Goal: Information Seeking & Learning: Learn about a topic

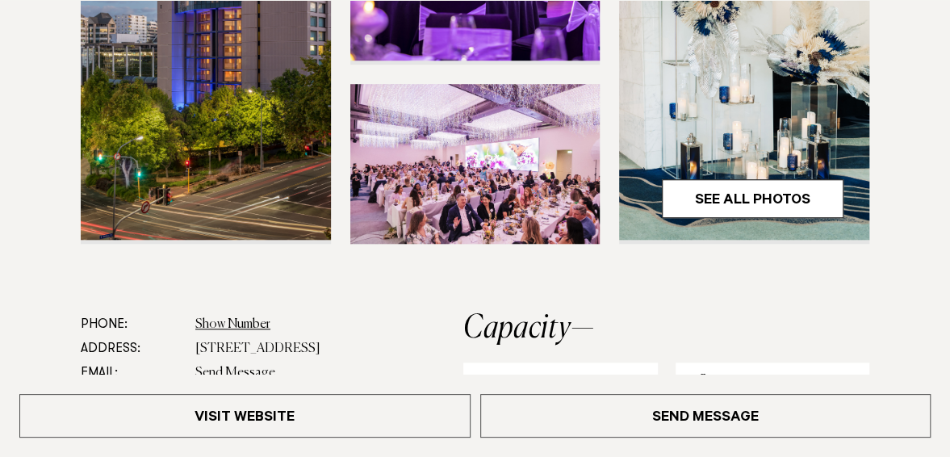
scroll to position [646, 0]
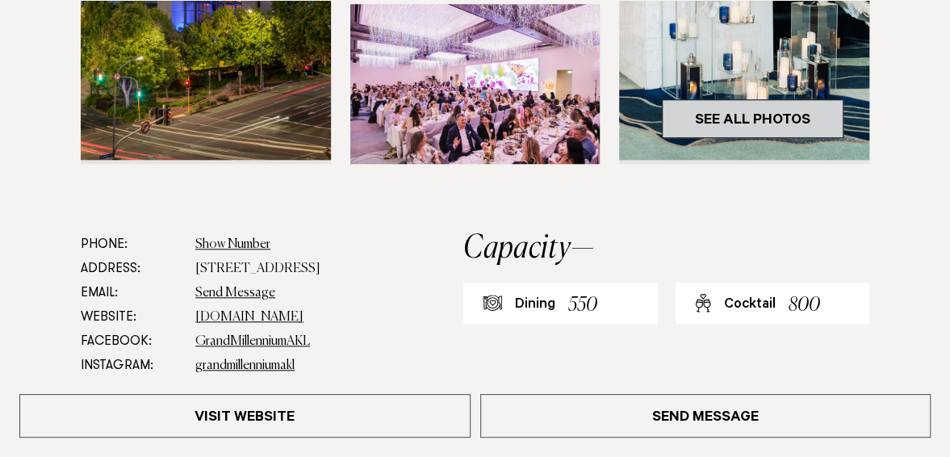
click at [740, 138] on link "See All Photos" at bounding box center [753, 118] width 182 height 39
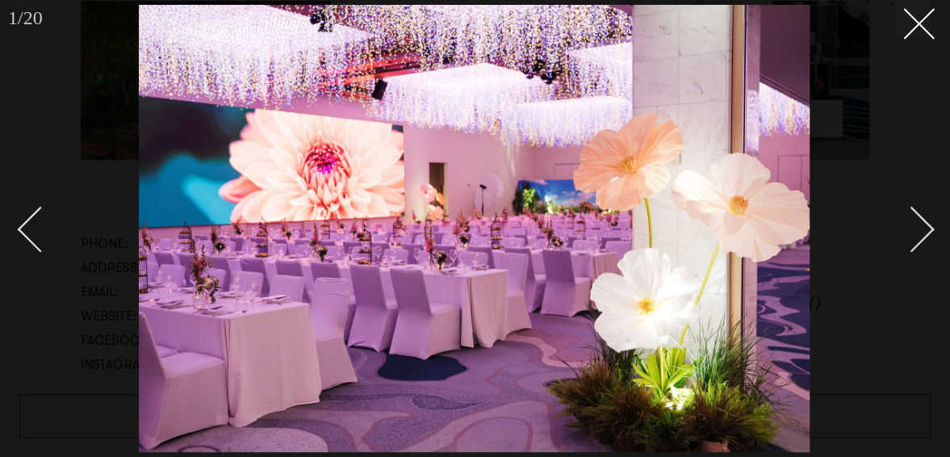
click at [909, 215] on div "Next slide" at bounding box center [912, 230] width 46 height 46
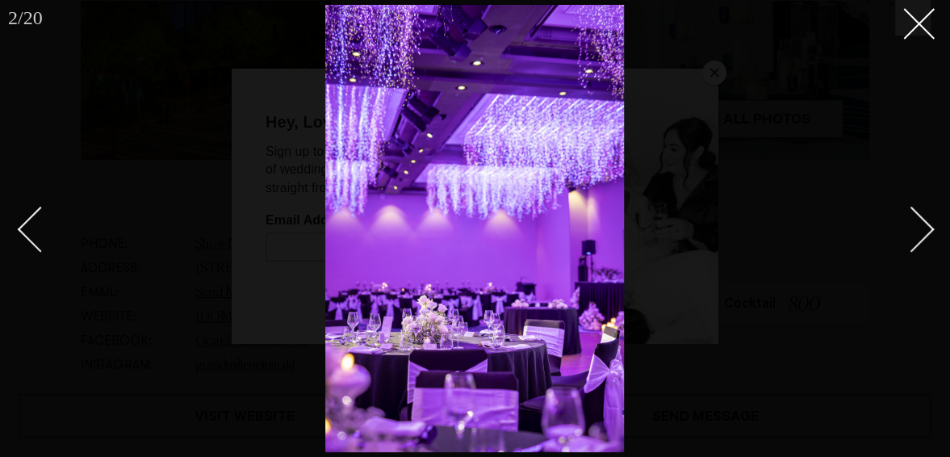
click at [909, 215] on div "Next slide" at bounding box center [912, 230] width 46 height 46
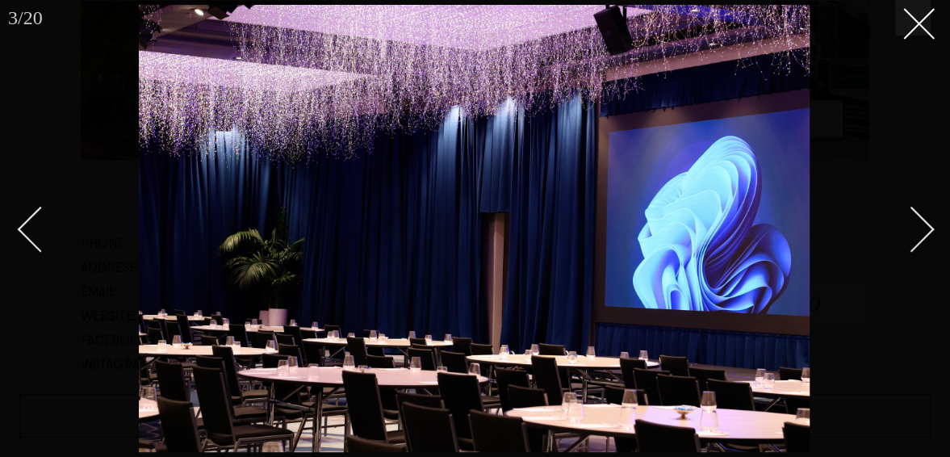
click at [918, 218] on div "Next slide" at bounding box center [912, 230] width 46 height 46
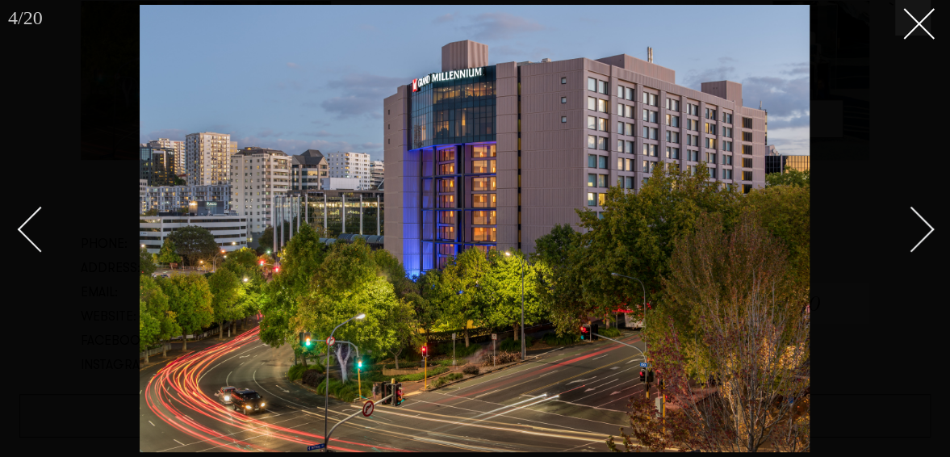
click at [918, 218] on div "Next slide" at bounding box center [912, 230] width 46 height 46
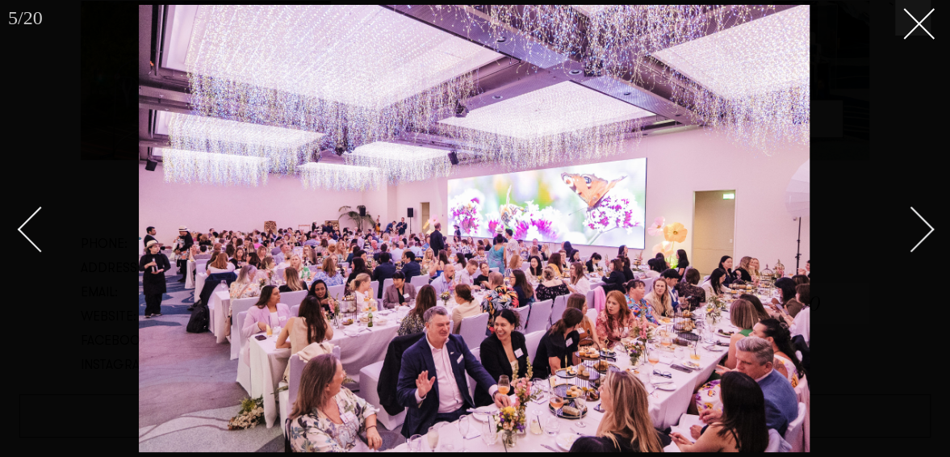
click at [918, 218] on div "Next slide" at bounding box center [912, 230] width 46 height 46
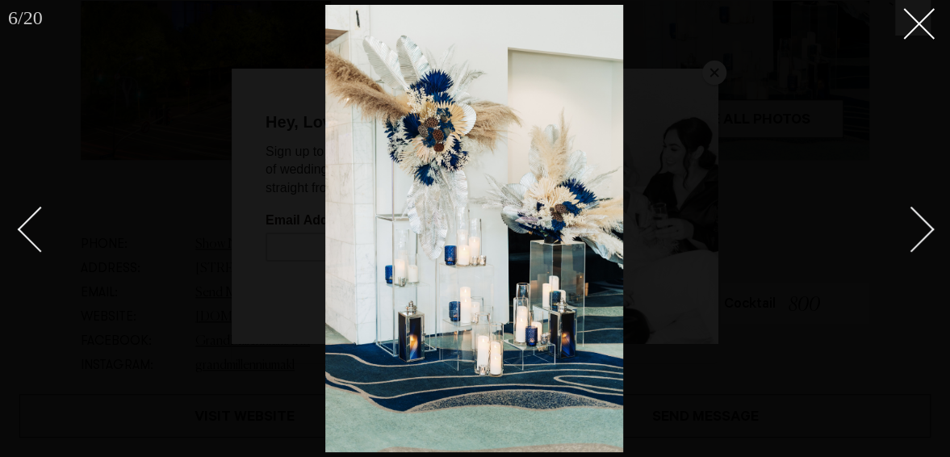
click at [918, 218] on div "Next slide" at bounding box center [912, 230] width 46 height 46
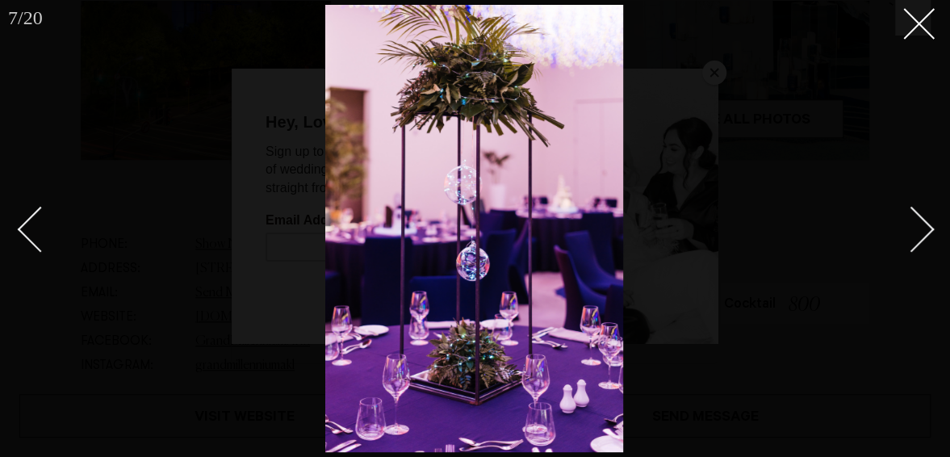
click at [918, 218] on div "Next slide" at bounding box center [912, 230] width 46 height 46
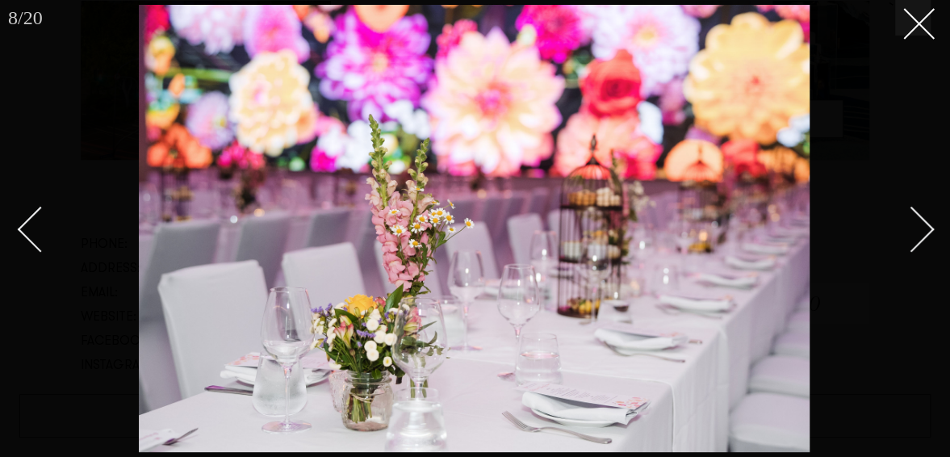
click at [933, 19] on div at bounding box center [475, 228] width 950 height 457
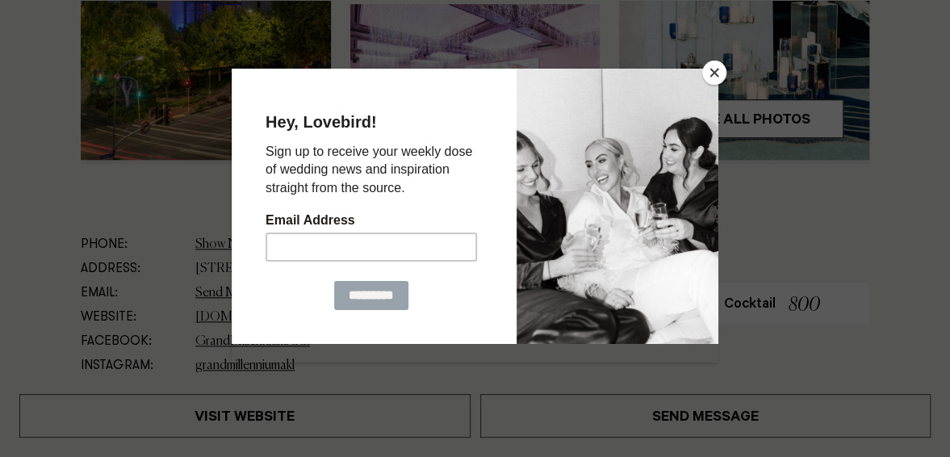
click at [711, 73] on button "Close" at bounding box center [715, 73] width 24 height 24
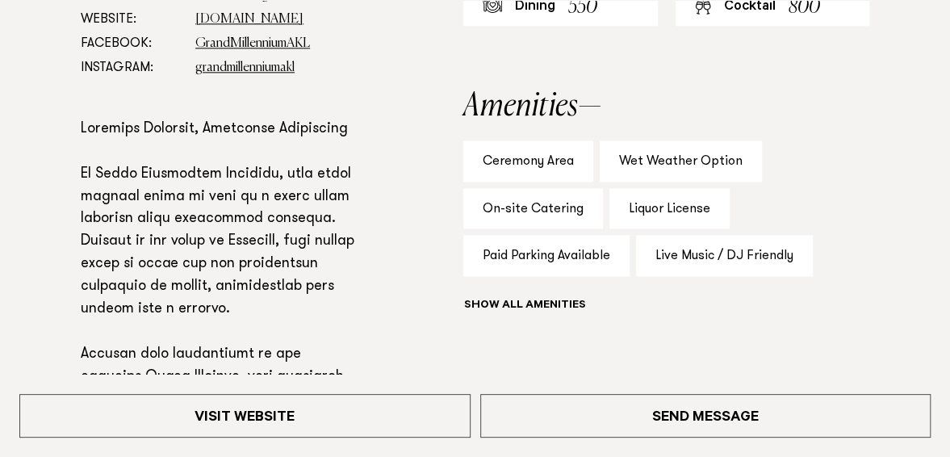
scroll to position [969, 0]
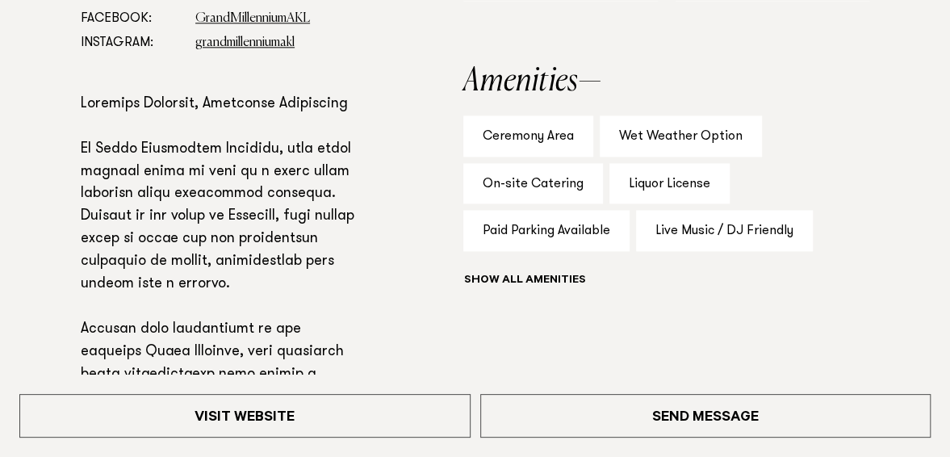
click at [537, 157] on div "Ceremony Area" at bounding box center [529, 135] width 130 height 41
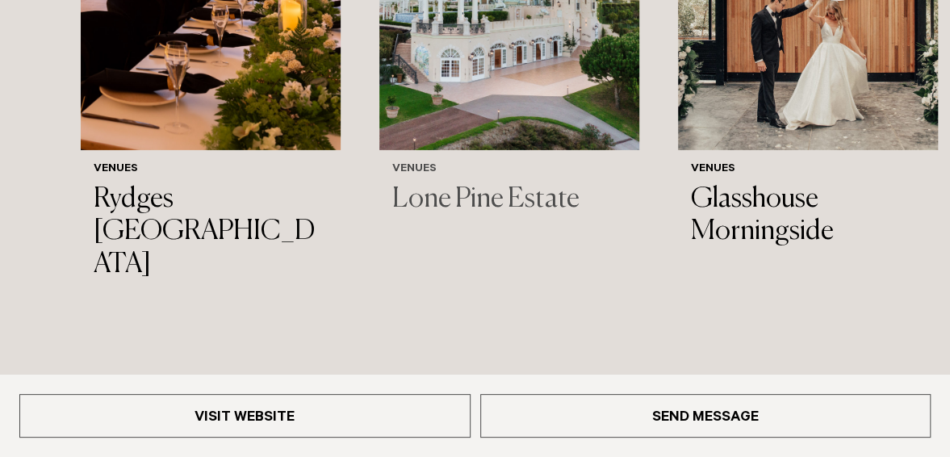
scroll to position [2261, 0]
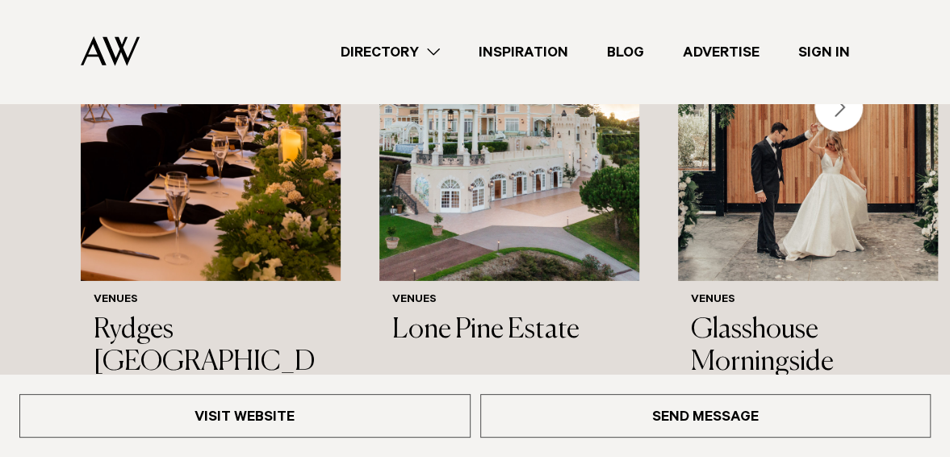
click at [835, 132] on div "Next slide" at bounding box center [839, 107] width 48 height 48
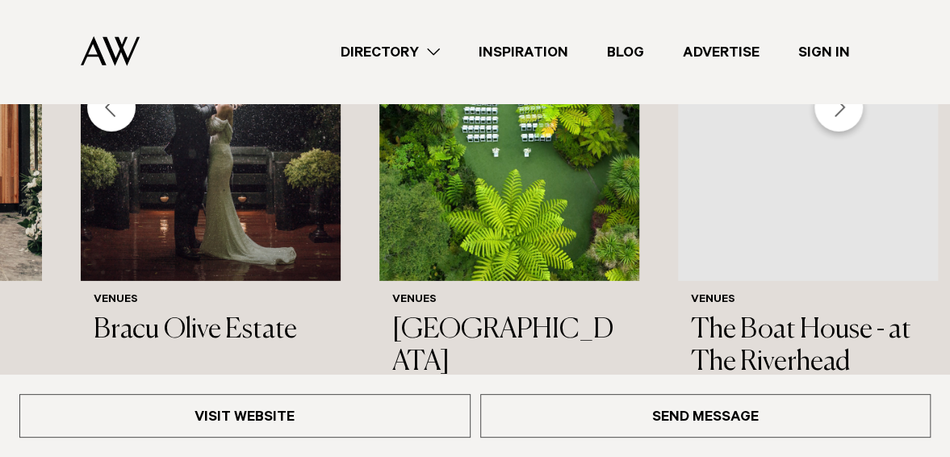
click at [835, 132] on div "Next slide" at bounding box center [839, 107] width 48 height 48
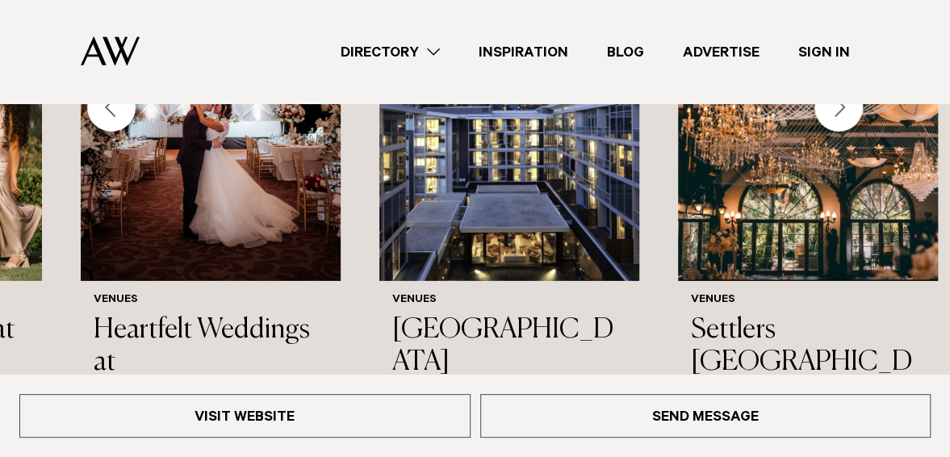
click at [840, 132] on div "Next slide" at bounding box center [839, 107] width 48 height 48
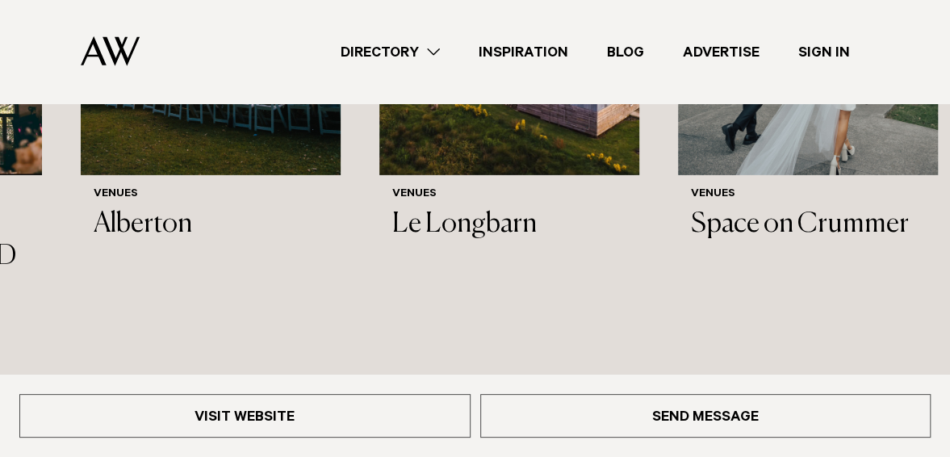
scroll to position [2342, 0]
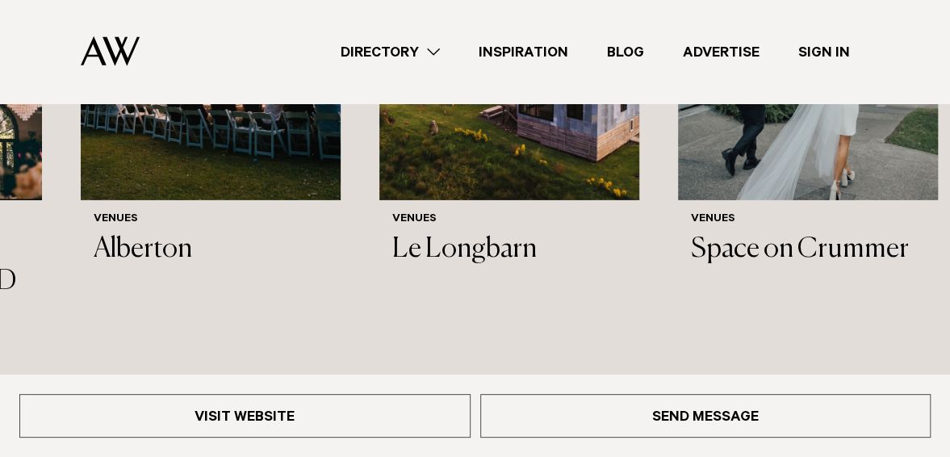
click at [843, 51] on div "Next slide" at bounding box center [839, 26] width 48 height 48
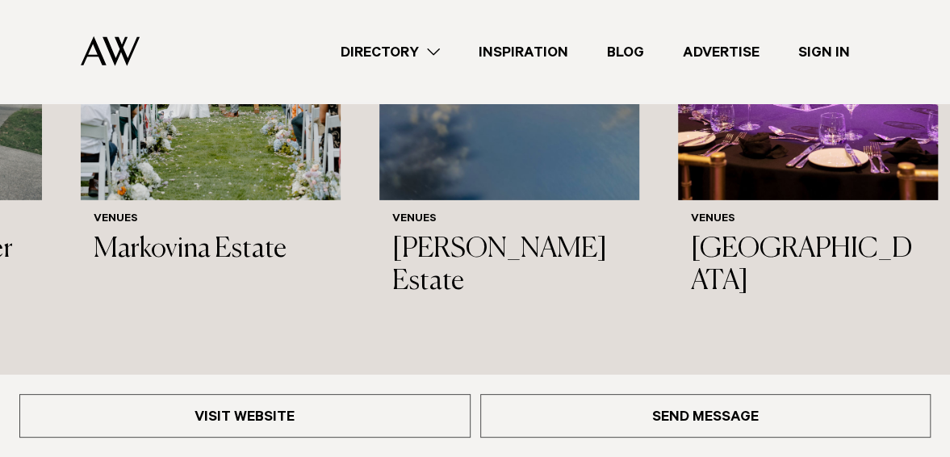
scroll to position [2261, 0]
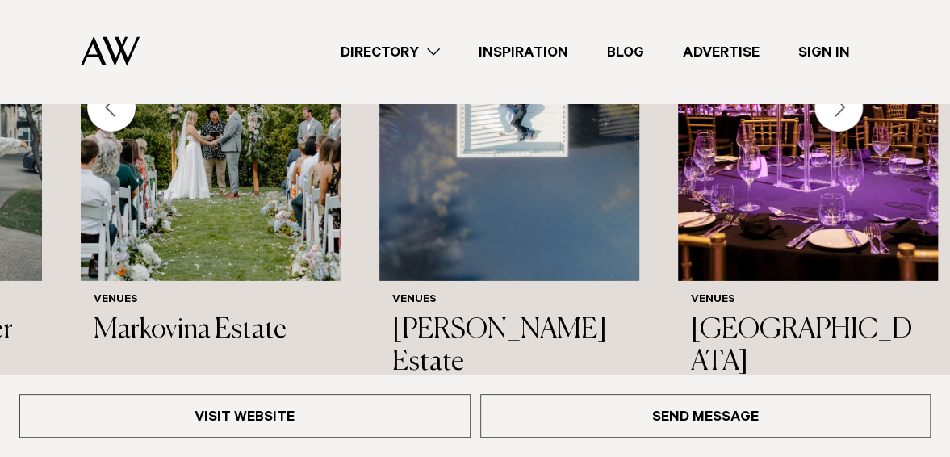
click at [852, 132] on div "Next slide" at bounding box center [839, 107] width 48 height 48
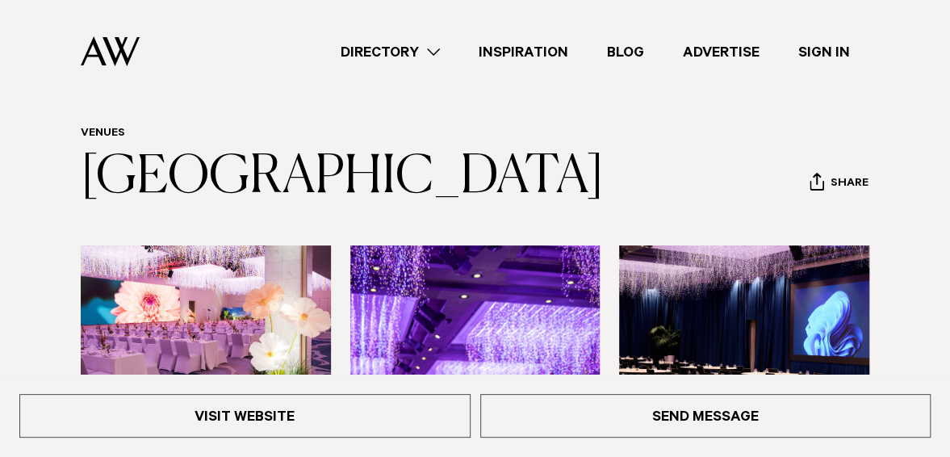
scroll to position [0, 0]
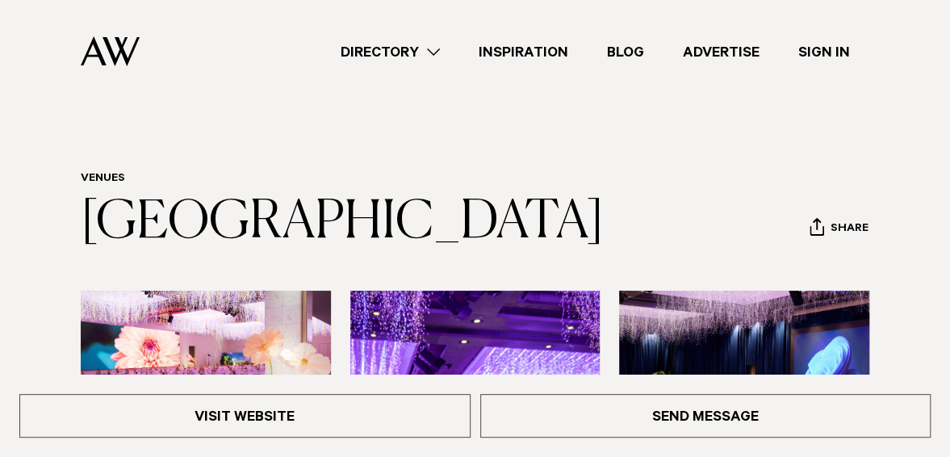
click at [431, 51] on link "Directory" at bounding box center [390, 52] width 138 height 22
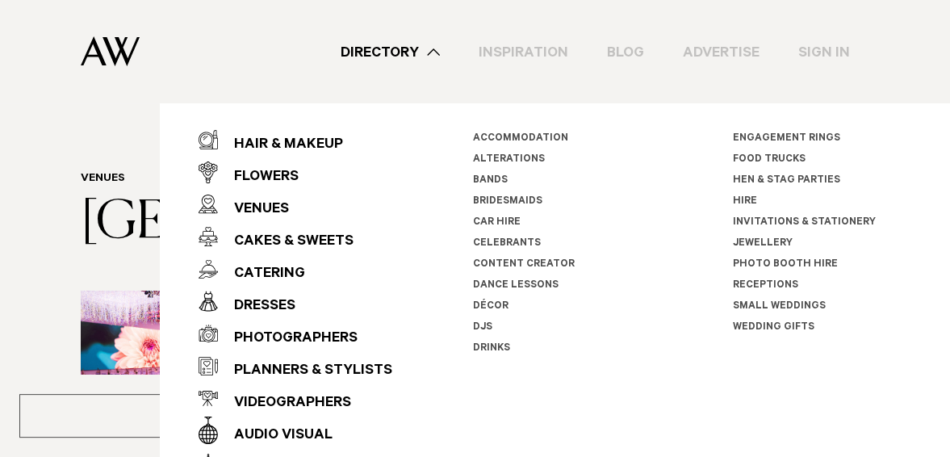
click at [610, 73] on div "Directory Hair & Makeup Flowers Venues Cakes & Sweets" at bounding box center [511, 51] width 717 height 103
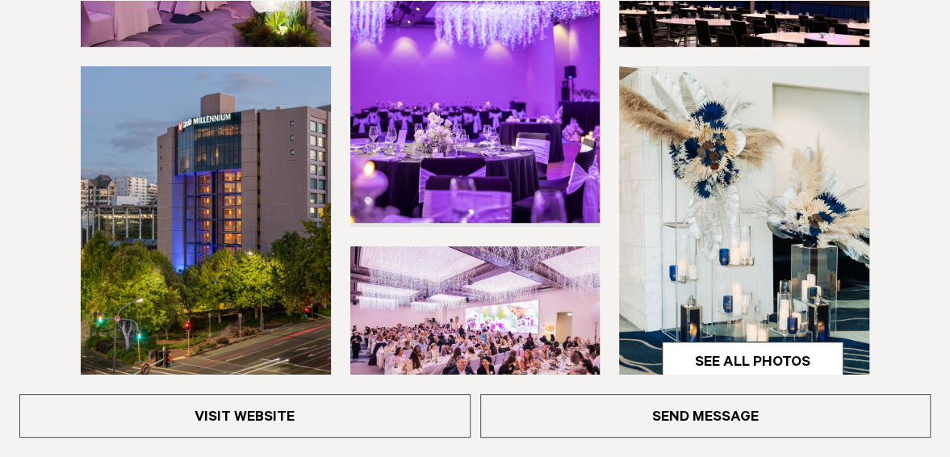
scroll to position [485, 0]
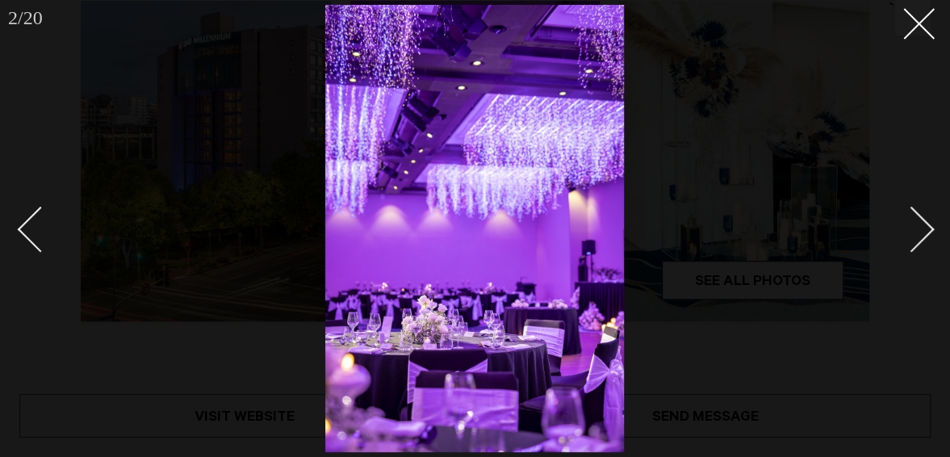
click at [928, 208] on link at bounding box center [903, 228] width 57 height 81
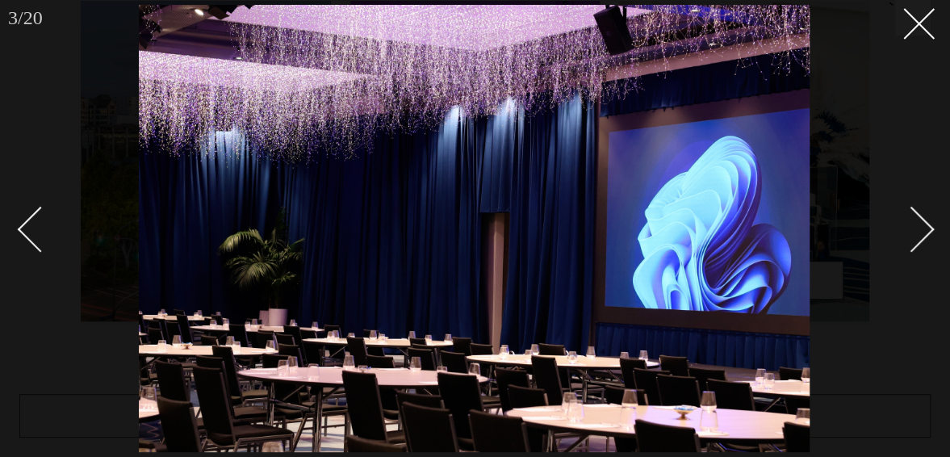
click at [922, 209] on link at bounding box center [903, 228] width 57 height 81
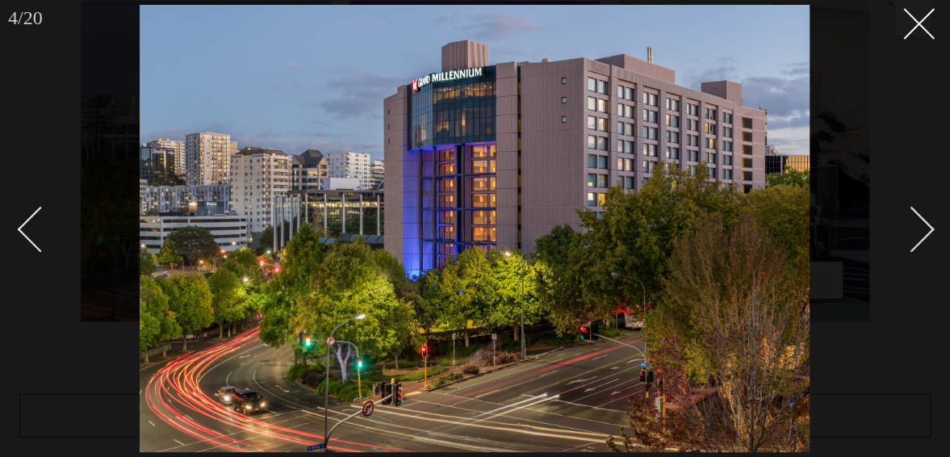
click at [922, 209] on link at bounding box center [903, 228] width 57 height 81
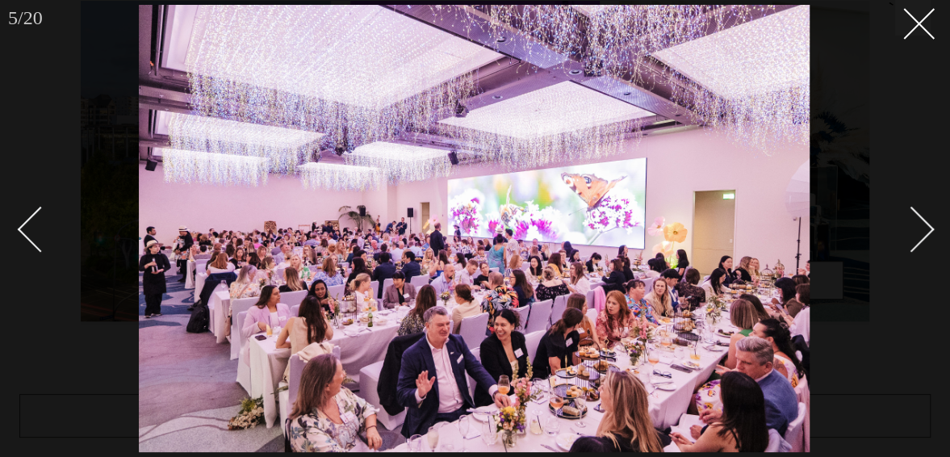
click at [921, 216] on link at bounding box center [903, 228] width 57 height 81
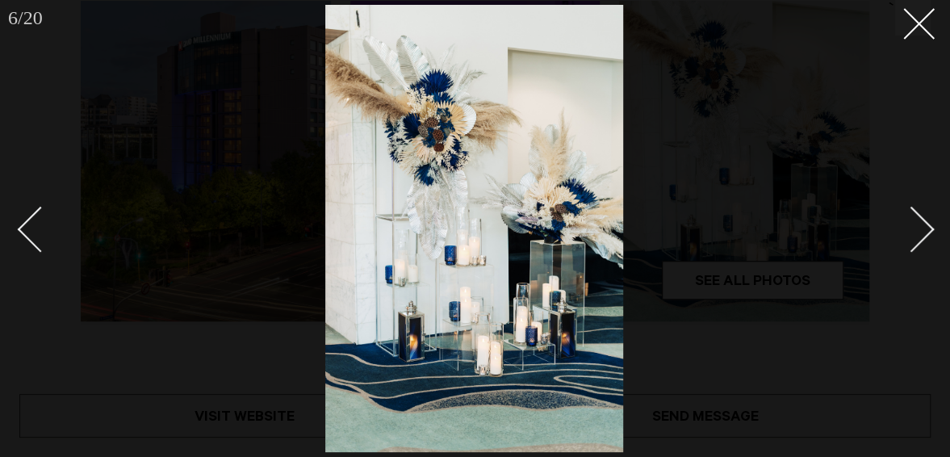
click at [921, 216] on link at bounding box center [903, 228] width 57 height 81
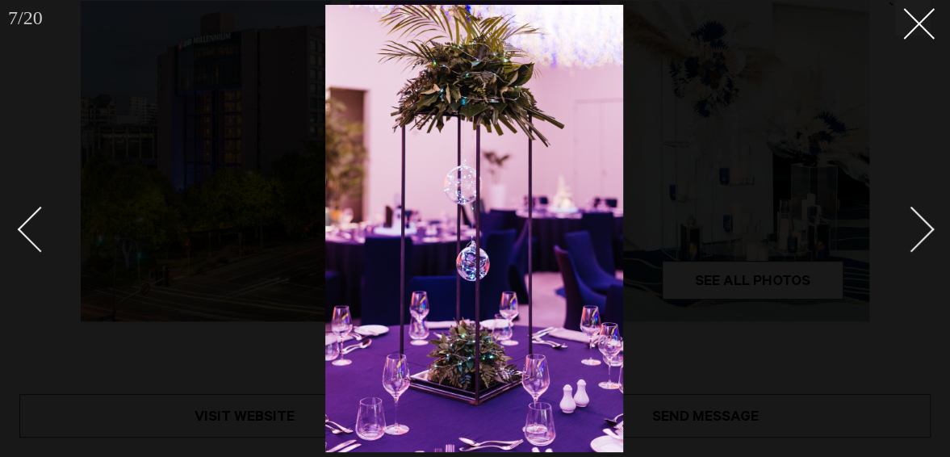
click at [921, 216] on link at bounding box center [903, 228] width 57 height 81
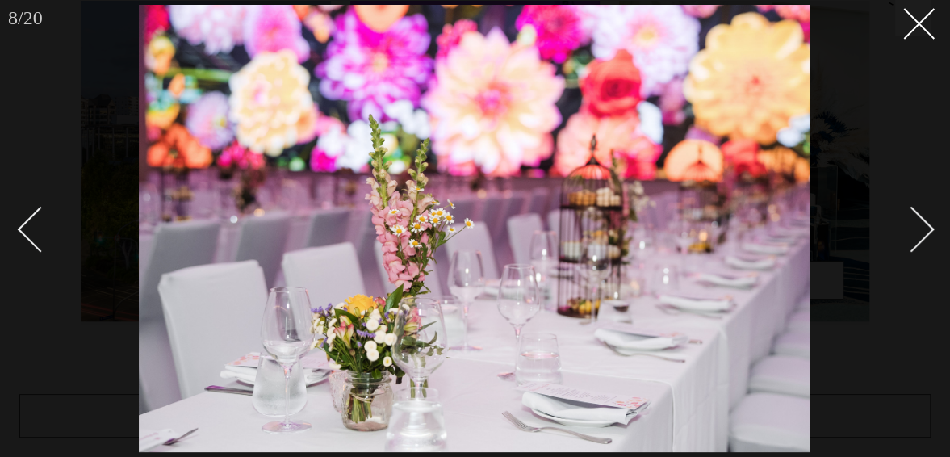
click at [921, 216] on link at bounding box center [903, 228] width 57 height 81
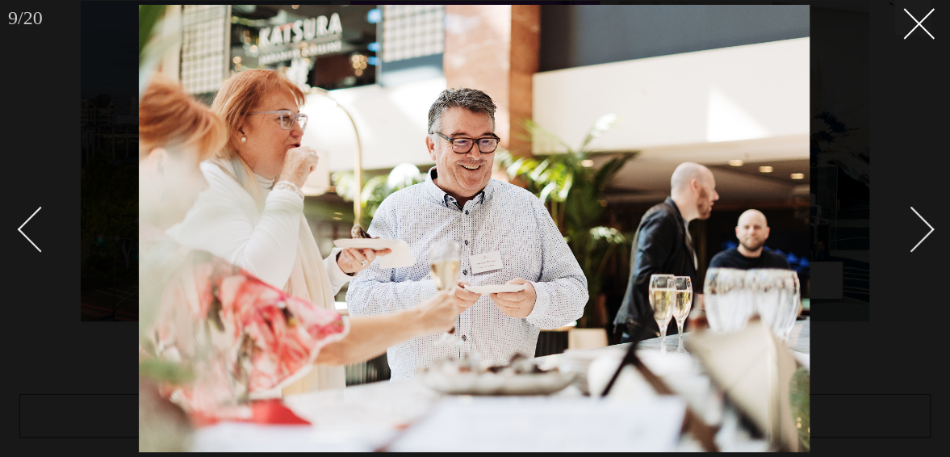
click at [921, 216] on link at bounding box center [903, 228] width 57 height 81
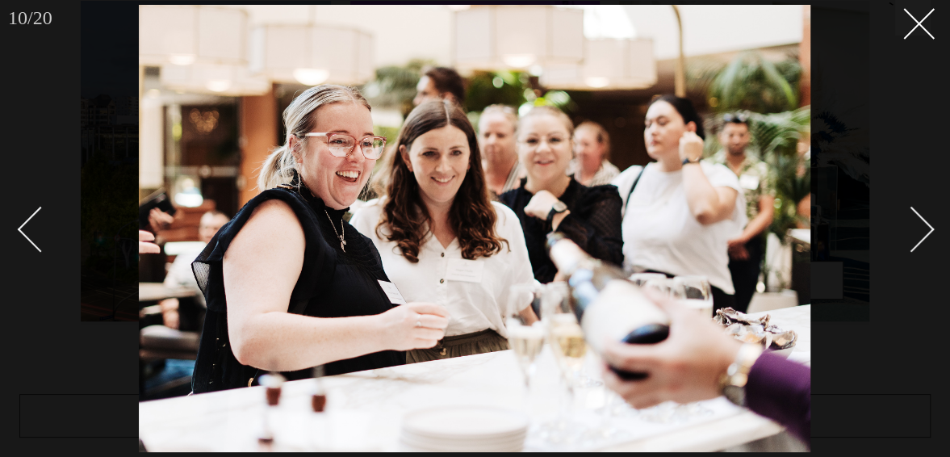
click at [921, 216] on link at bounding box center [903, 228] width 57 height 81
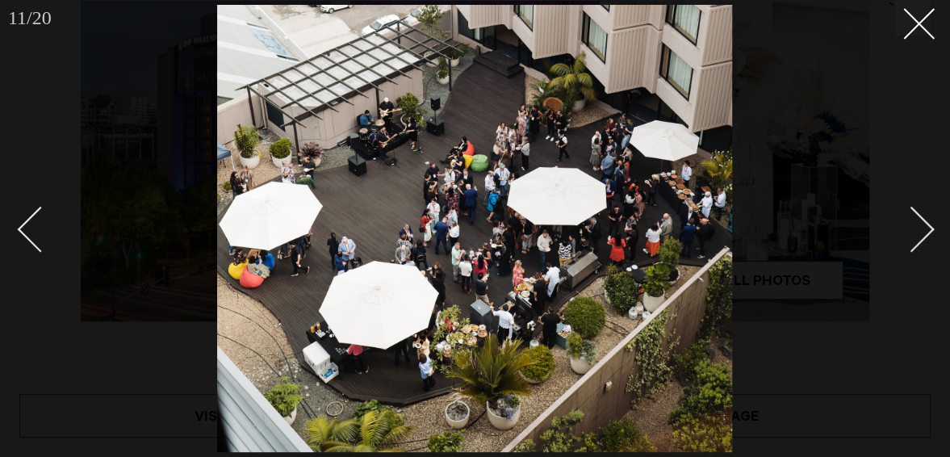
click at [921, 216] on link at bounding box center [903, 228] width 57 height 81
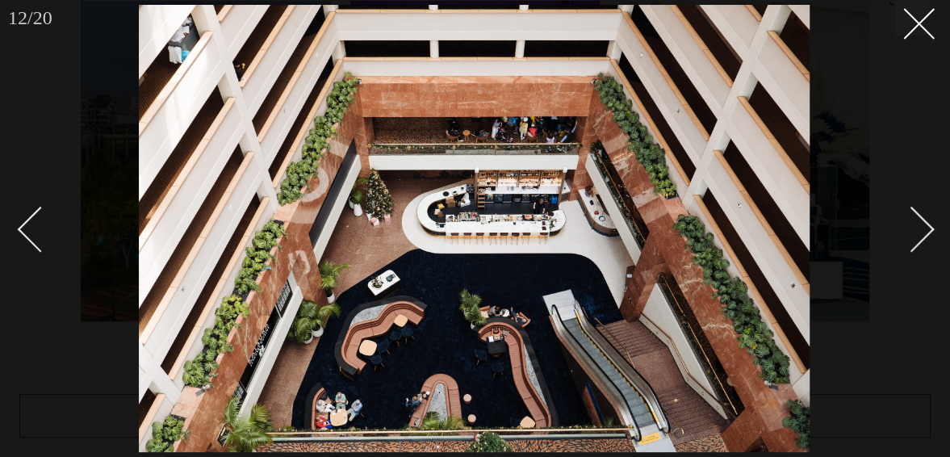
click at [921, 216] on link at bounding box center [903, 228] width 57 height 81
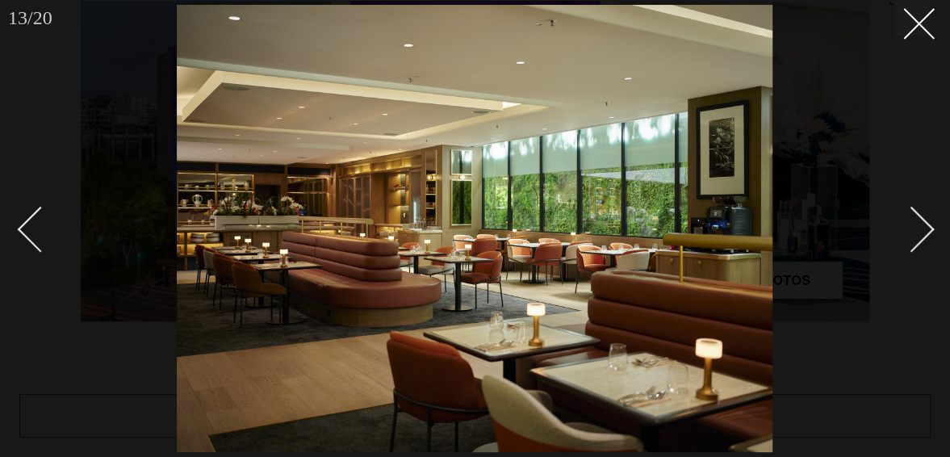
click at [921, 216] on link at bounding box center [903, 228] width 57 height 81
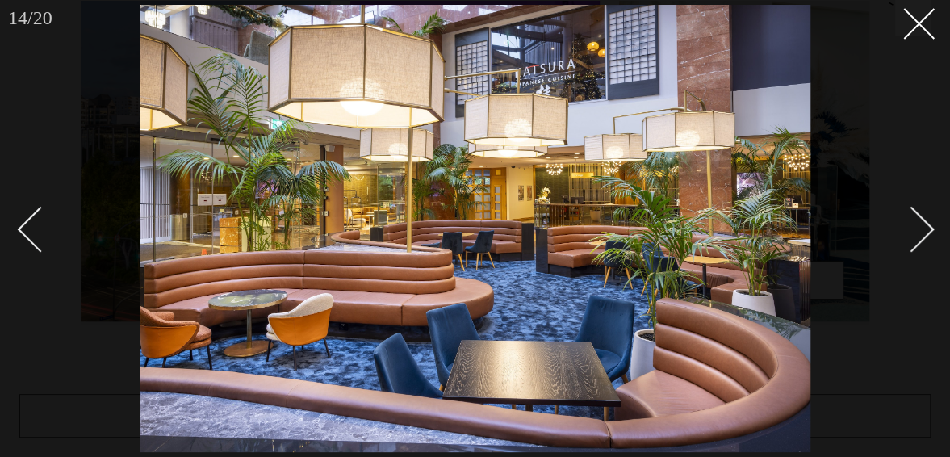
click at [921, 216] on link at bounding box center [903, 228] width 57 height 81
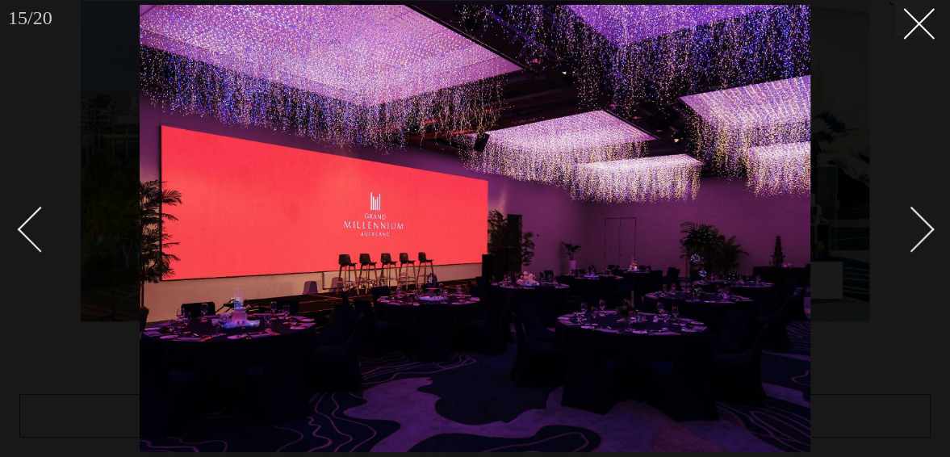
click at [921, 216] on link at bounding box center [903, 228] width 57 height 81
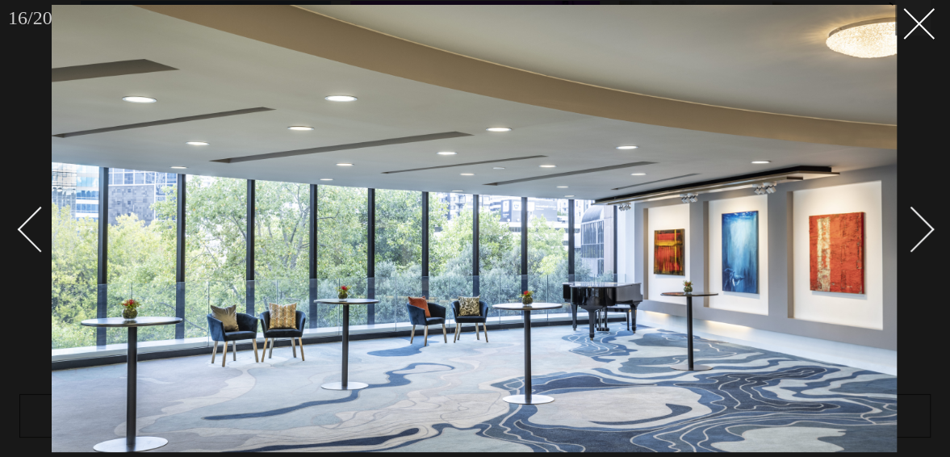
click at [921, 216] on link at bounding box center [903, 228] width 57 height 81
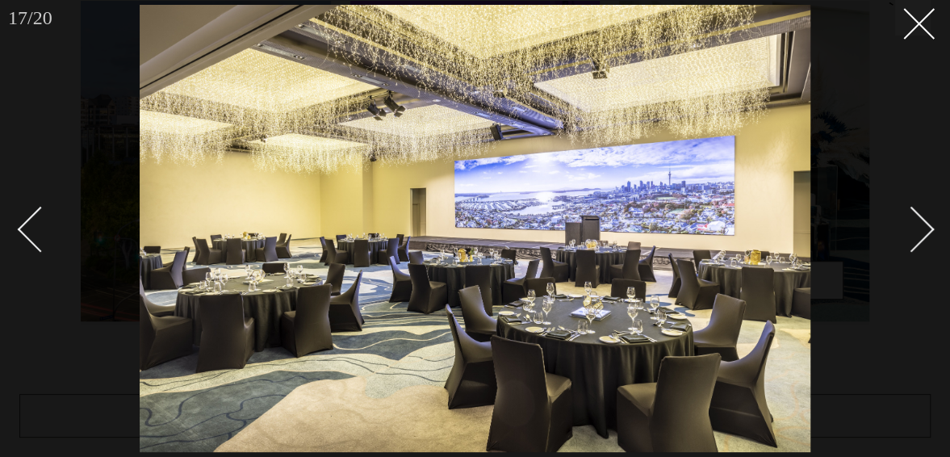
click at [921, 216] on link at bounding box center [903, 228] width 57 height 81
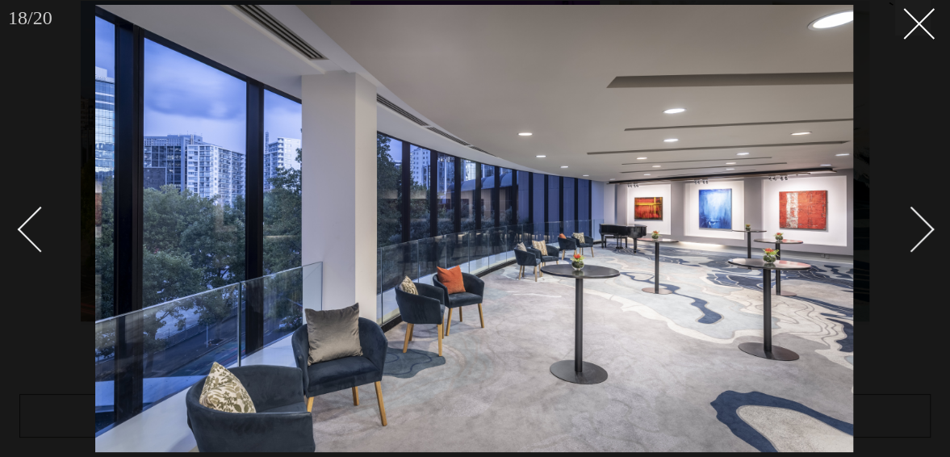
click at [919, 216] on div "Next slide" at bounding box center [912, 230] width 46 height 46
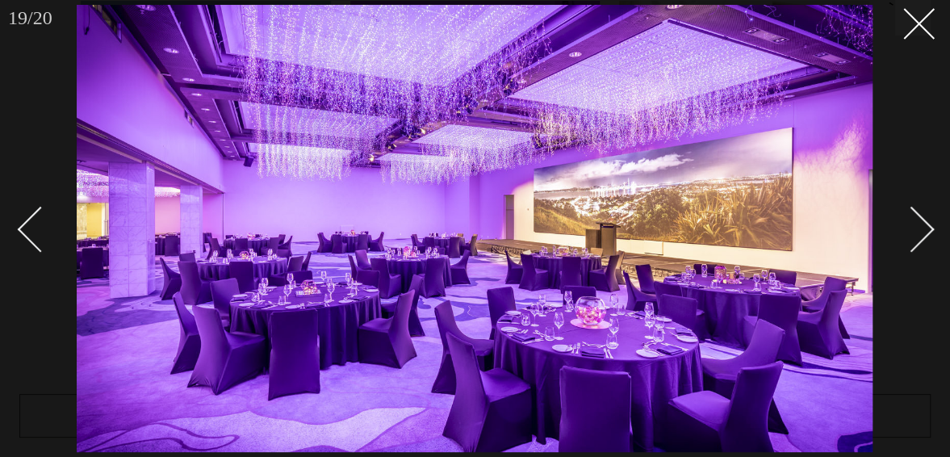
click at [921, 220] on div "Next slide" at bounding box center [912, 230] width 46 height 46
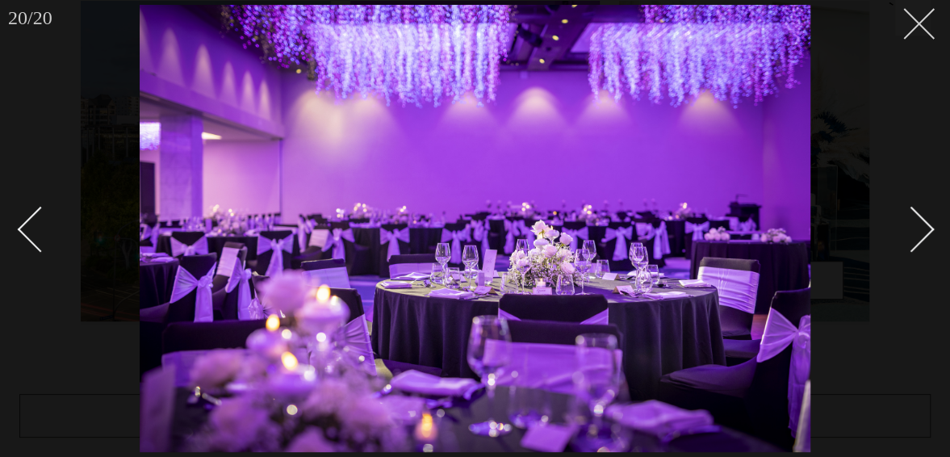
click at [928, 21] on button at bounding box center [914, 18] width 36 height 36
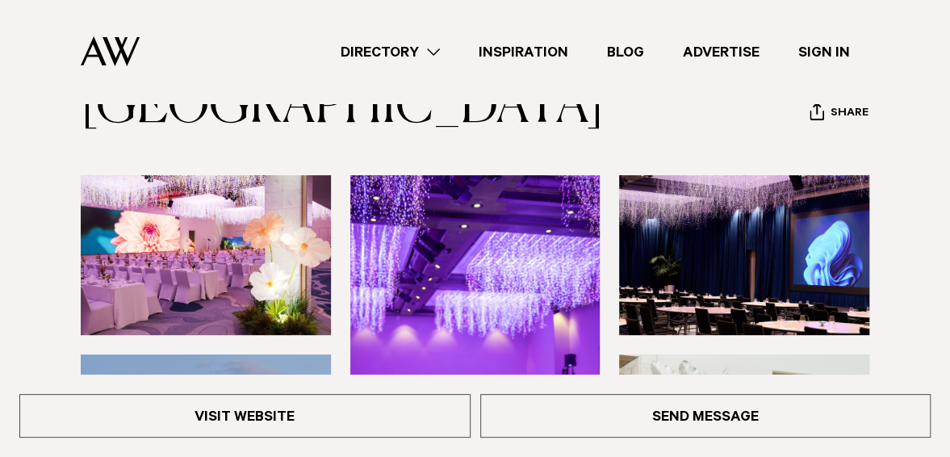
scroll to position [81, 0]
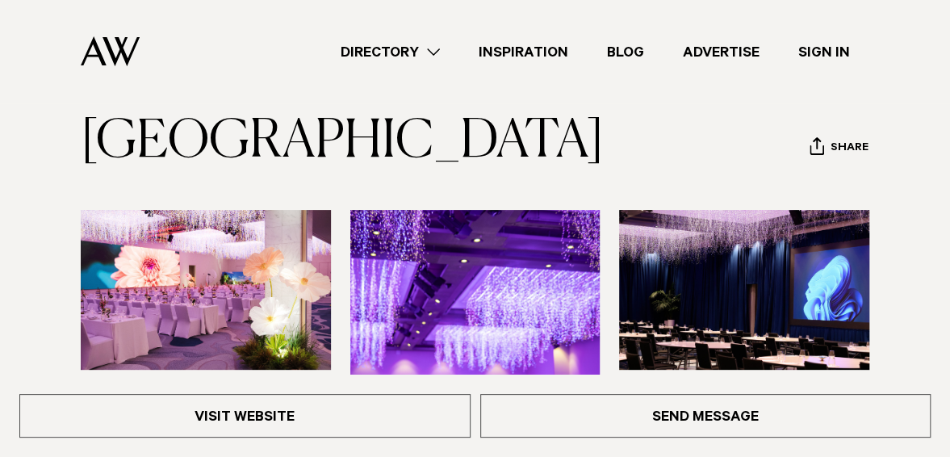
click at [392, 55] on link "Directory" at bounding box center [390, 52] width 138 height 22
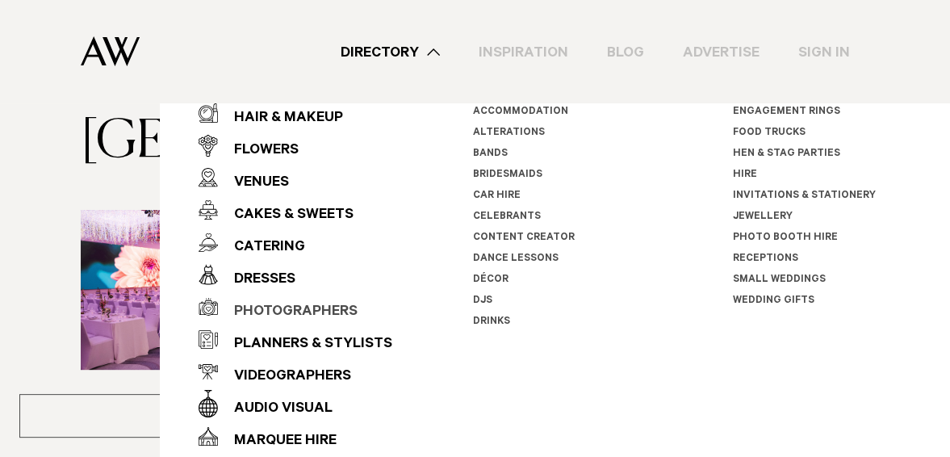
scroll to position [42, 0]
